Goal: Find specific page/section: Find specific page/section

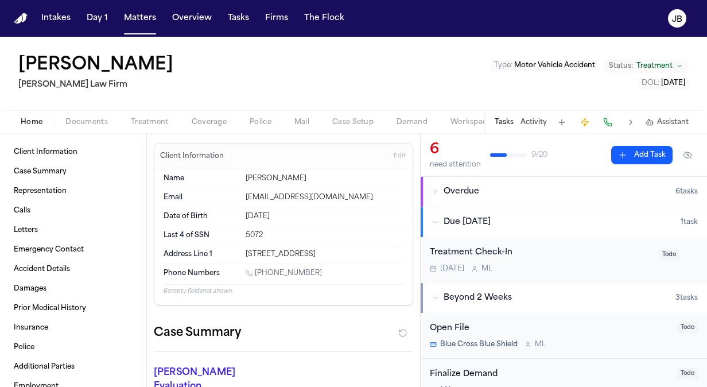
click at [568, 258] on div "Treatment Check-In" at bounding box center [541, 252] width 222 height 13
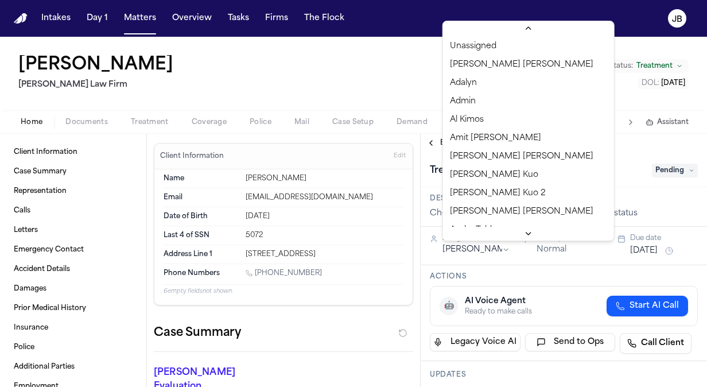
click at [472, 250] on html "Intakes Day 1 Matters Overview Tasks Firms The [PERSON_NAME] [PERSON_NAME] [PER…" at bounding box center [353, 193] width 707 height 387
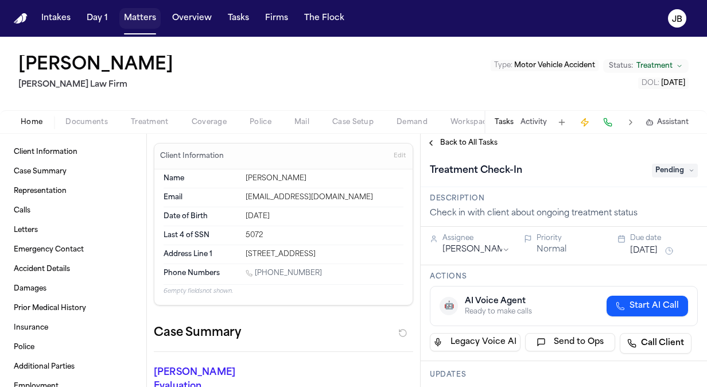
click at [126, 15] on button "Matters" at bounding box center [139, 18] width 41 height 21
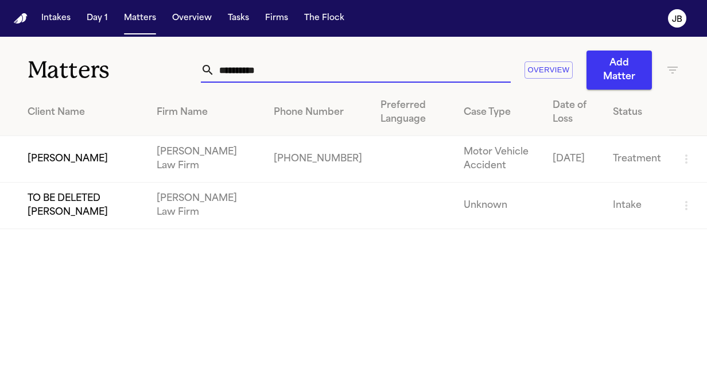
drag, startPoint x: 292, startPoint y: 72, endPoint x: 126, endPoint y: 88, distance: 166.7
click at [126, 88] on div "**********" at bounding box center [353, 63] width 707 height 53
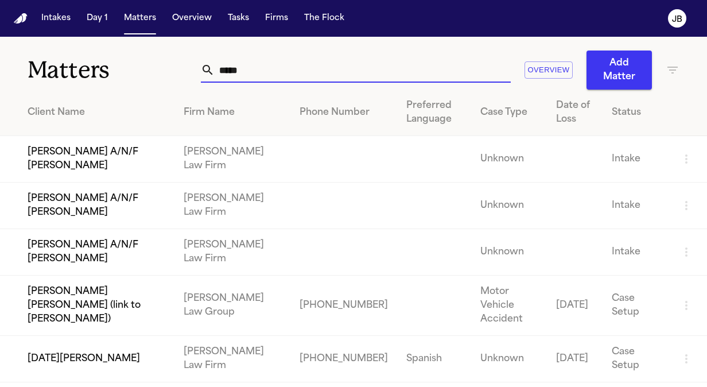
type input "*****"
click at [111, 366] on td "[DATE][PERSON_NAME]" at bounding box center [87, 359] width 175 height 46
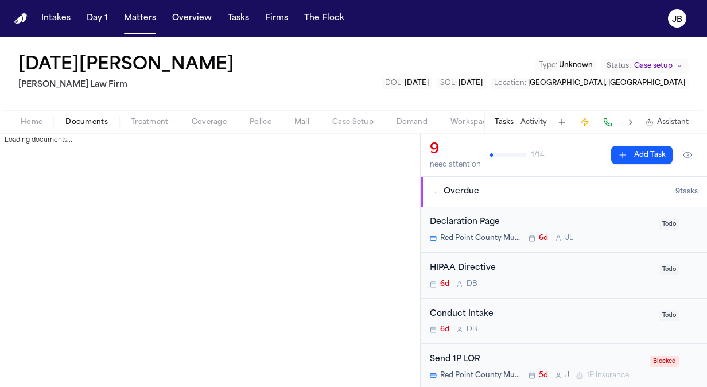
click at [97, 123] on span "Documents" at bounding box center [86, 122] width 42 height 9
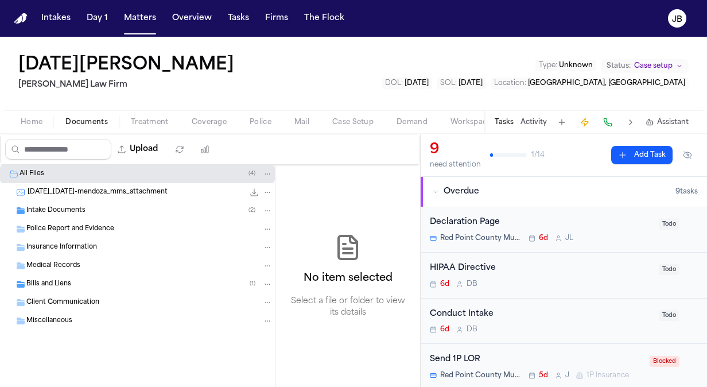
click at [56, 286] on span "Bills and Liens" at bounding box center [48, 285] width 45 height 10
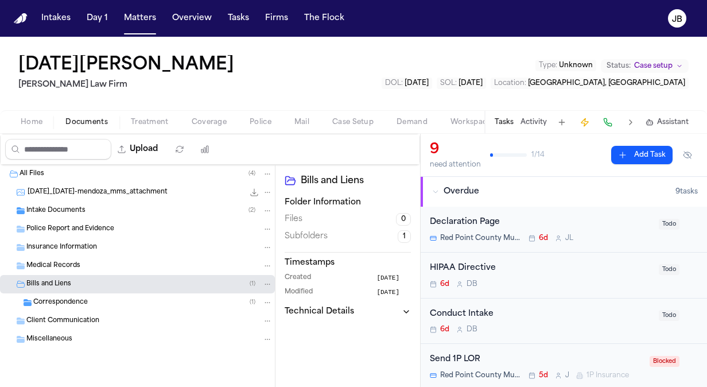
click at [55, 298] on span "Correspondence" at bounding box center [60, 303] width 55 height 10
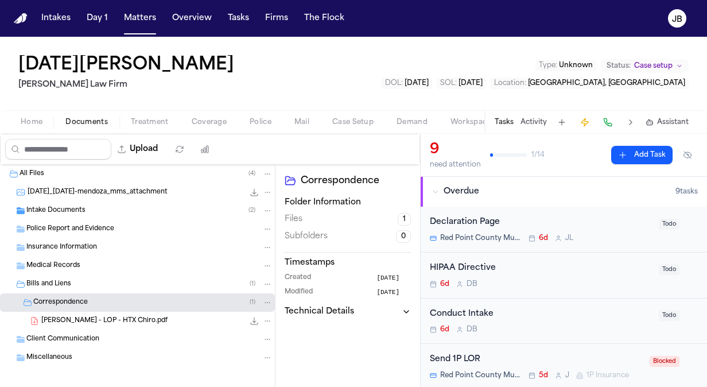
click at [150, 317] on div "[PERSON_NAME] - LOP - HTX Chiro.pdf 411.9 KB • PDF" at bounding box center [156, 320] width 231 height 11
